Goal: Transaction & Acquisition: Purchase product/service

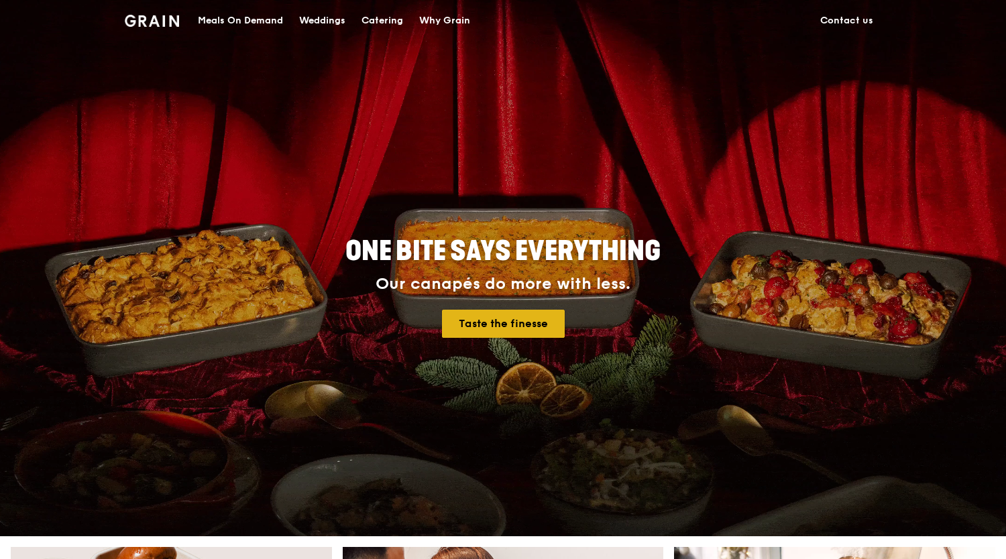
click at [484, 323] on link "Taste the finesse" at bounding box center [503, 324] width 123 height 28
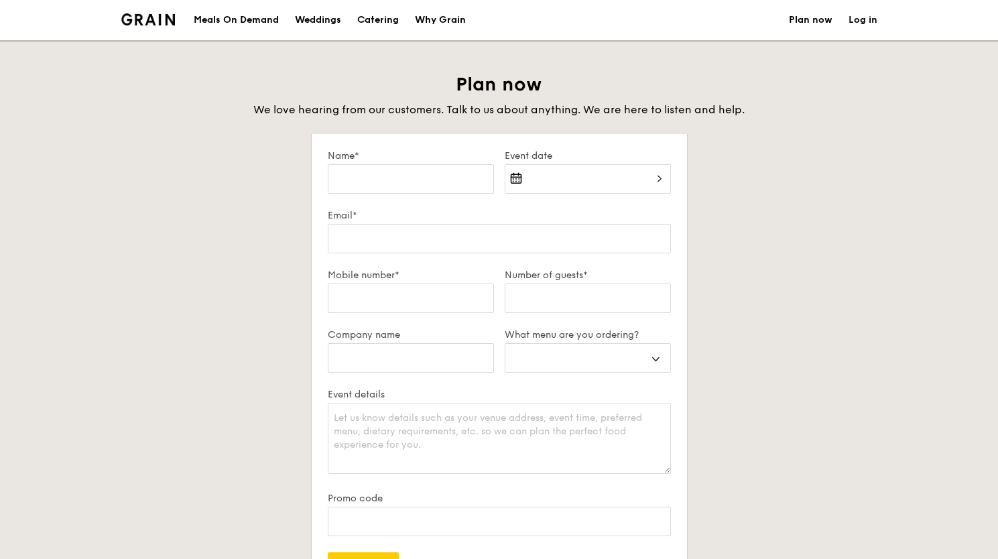
select select
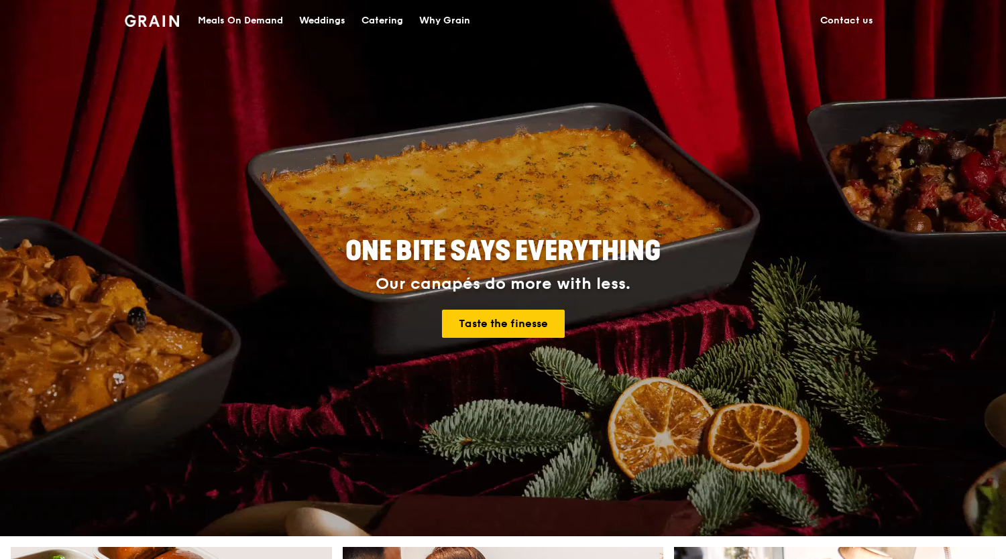
click at [377, 16] on div "Catering" at bounding box center [382, 21] width 42 height 40
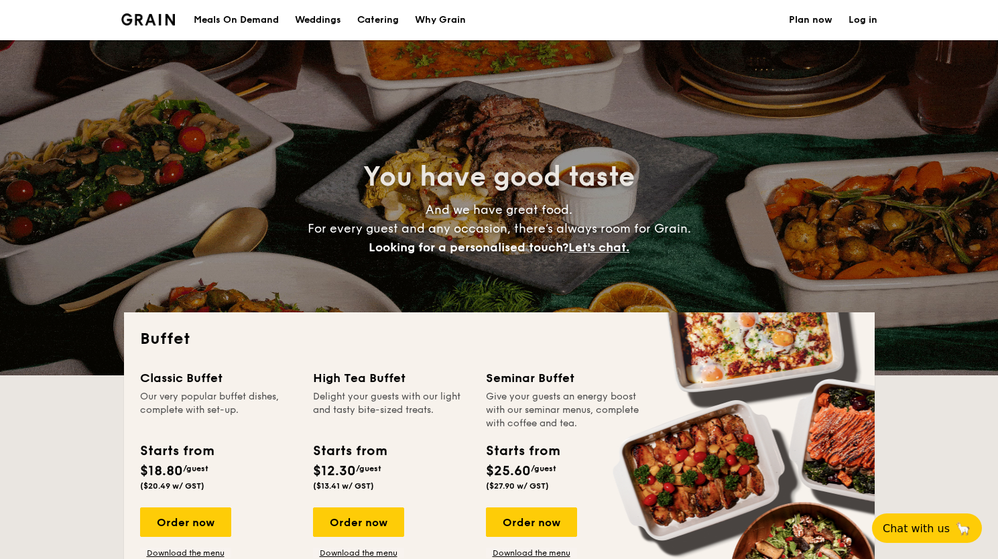
select select
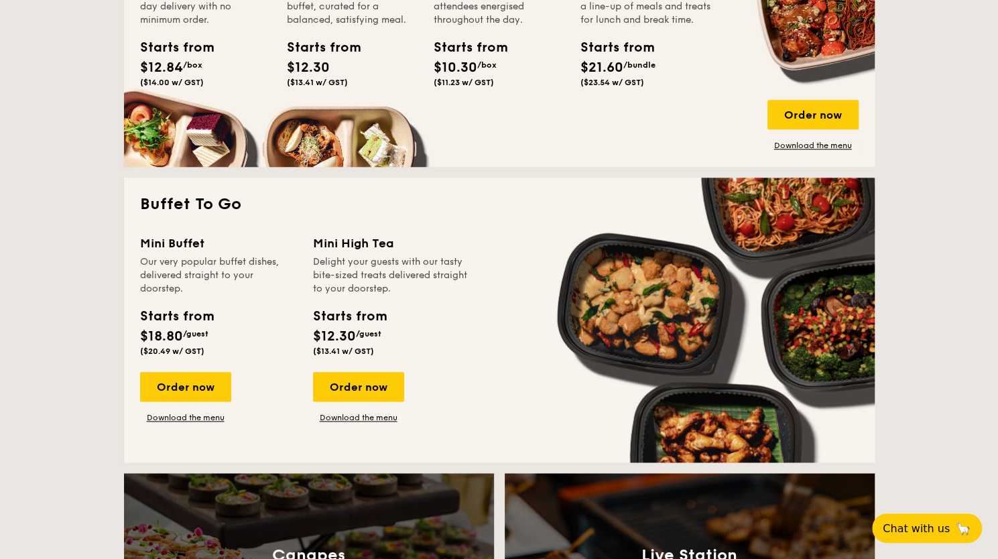
scroll to position [748, 0]
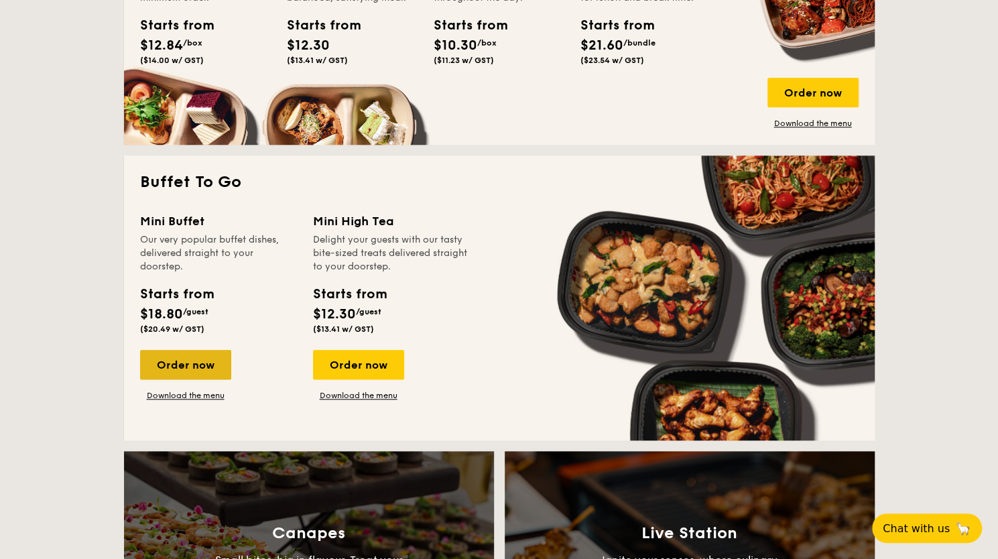
click at [180, 364] on div "Order now" at bounding box center [185, 365] width 91 height 30
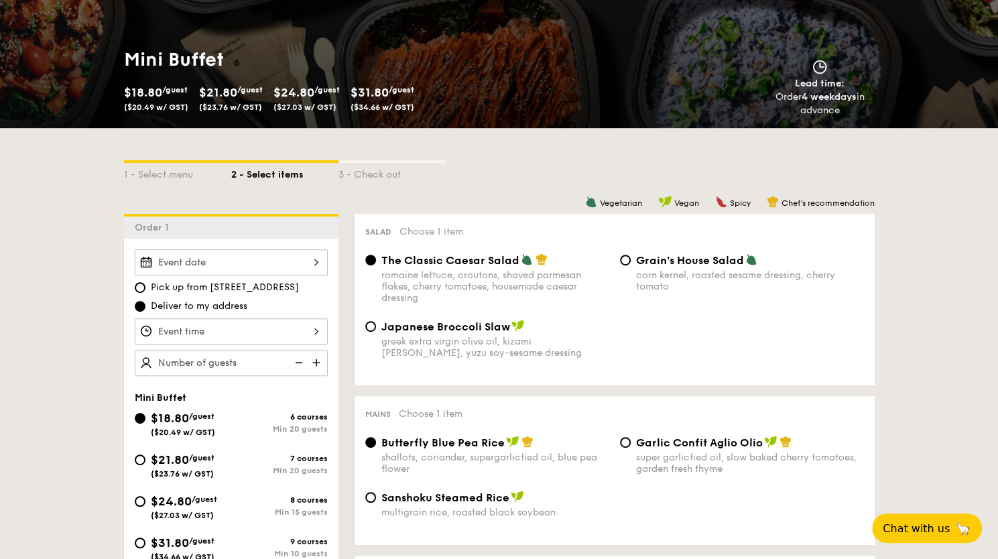
scroll to position [167, 0]
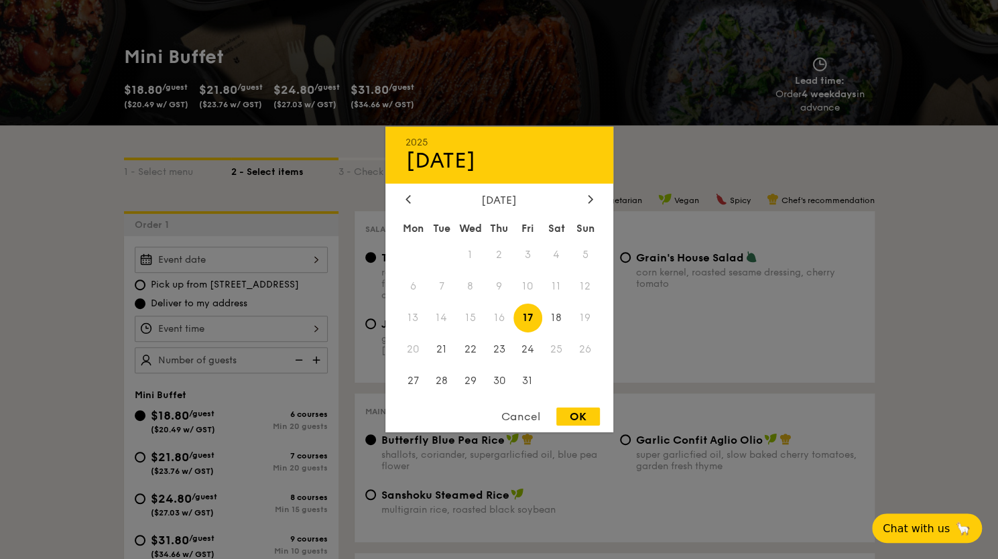
click at [308, 259] on div "2025 Oct 17 October 2025 Mon Tue Wed Thu Fri Sat Sun 1 2 3 4 5 6 7 8 9 10 11 12…" at bounding box center [231, 260] width 193 height 26
click at [589, 197] on icon at bounding box center [590, 198] width 5 height 9
click at [605, 112] on div at bounding box center [499, 279] width 998 height 559
